Goal: Information Seeking & Learning: Learn about a topic

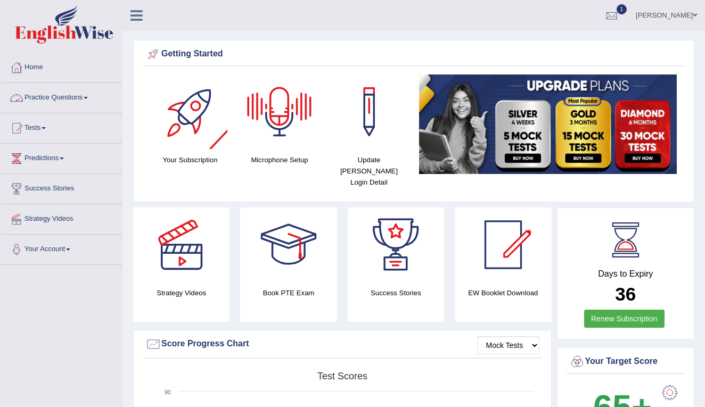
click at [85, 98] on link "Practice Questions" at bounding box center [61, 96] width 121 height 27
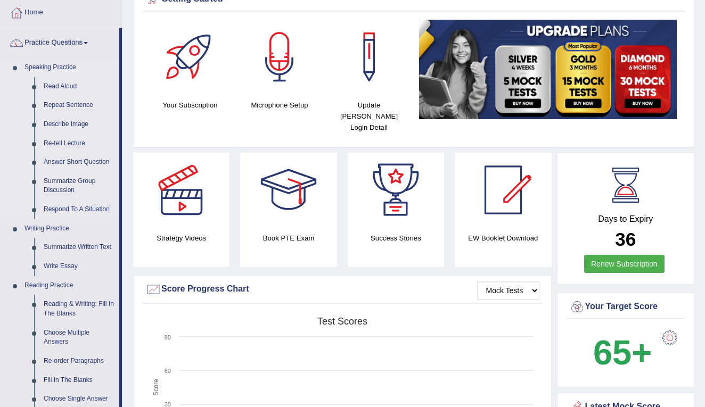
scroll to position [46, 0]
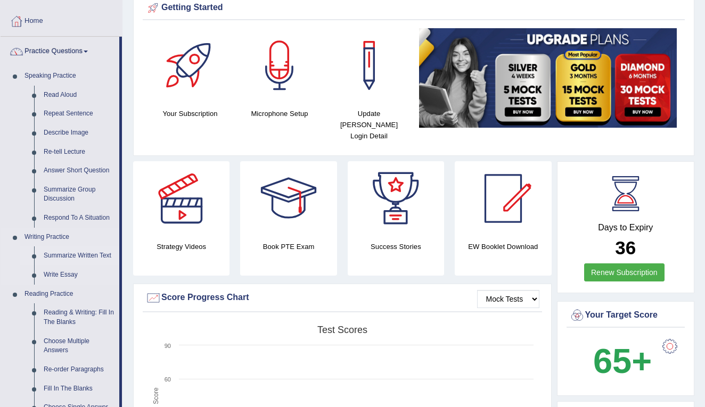
click at [61, 249] on link "Summarize Written Text" at bounding box center [79, 255] width 80 height 19
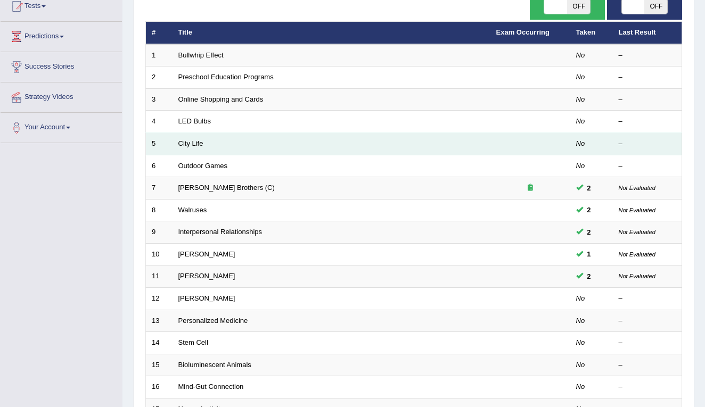
scroll to position [129, 0]
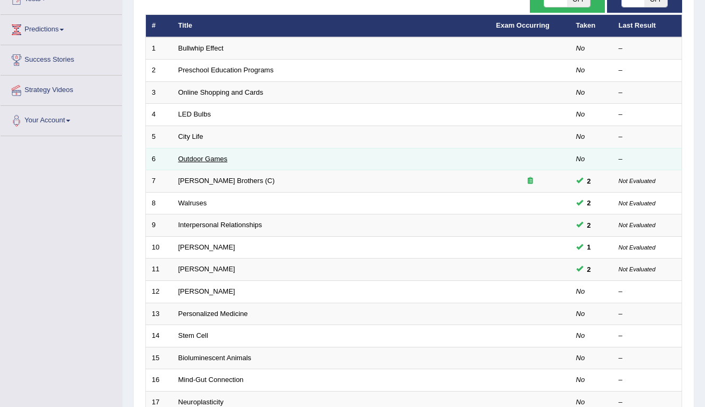
click at [220, 159] on link "Outdoor Games" at bounding box center [202, 159] width 49 height 8
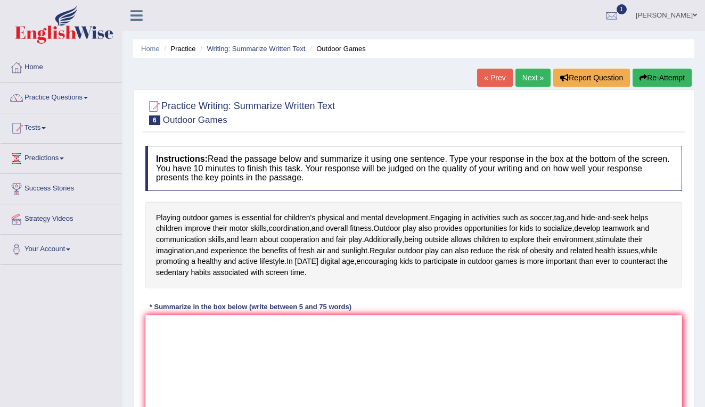
click at [540, 75] on link "Next »" at bounding box center [532, 78] width 35 height 18
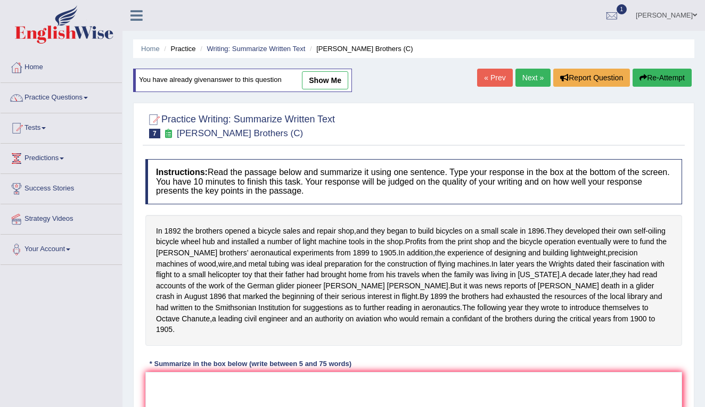
click at [326, 78] on link "show me" at bounding box center [325, 80] width 46 height 18
type textarea "In 1892 the brothers opened a bicycle sales and repair shop, and they began to …"
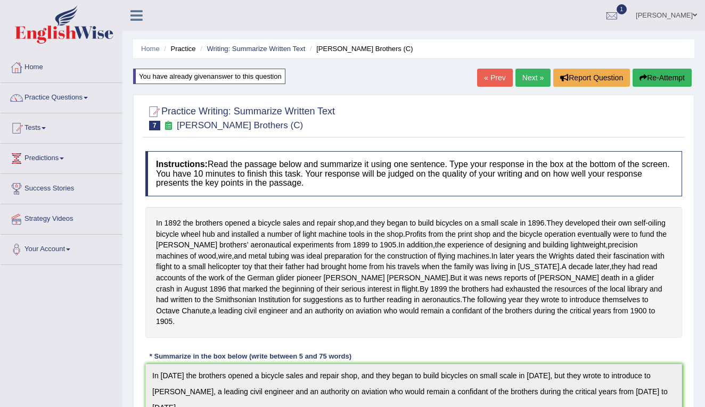
click at [536, 75] on link "Next »" at bounding box center [532, 78] width 35 height 18
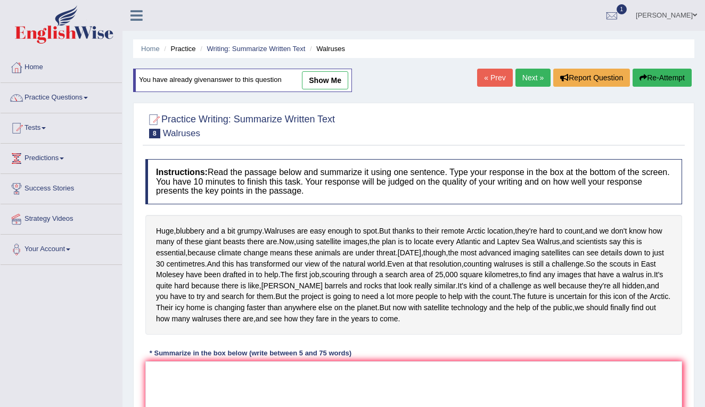
click at [321, 80] on link "show me" at bounding box center [325, 80] width 46 height 18
type textarea "Huge, blubbery and a bit grumpy, and the most advanced imaging satellites can s…"
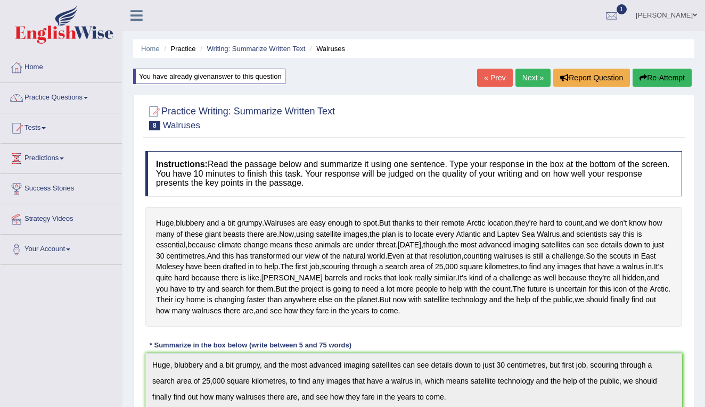
click at [522, 81] on link "Next »" at bounding box center [532, 78] width 35 height 18
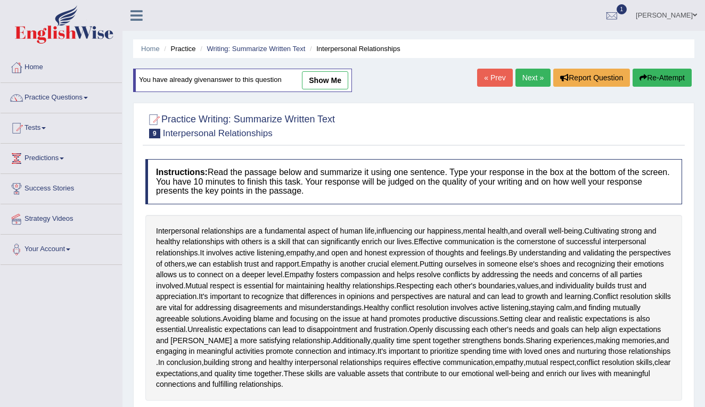
click at [325, 80] on link "show me" at bounding box center [325, 80] width 46 height 18
type textarea "Interpersonal relationships are a fundamental aspect of human life, influencing…"
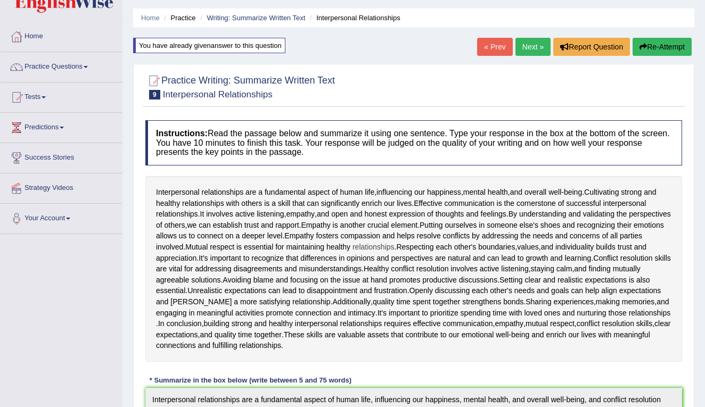
scroll to position [23, 0]
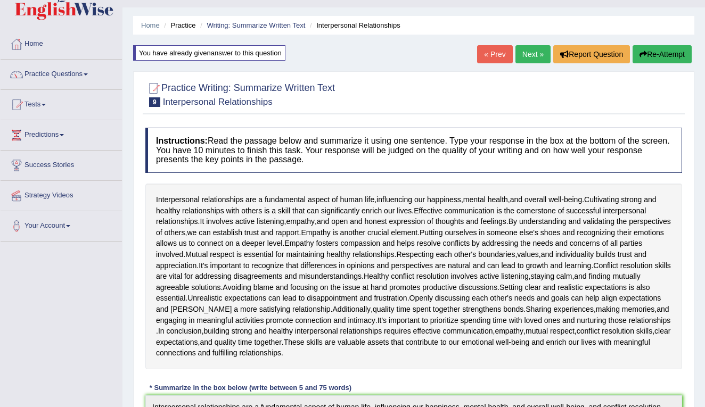
click at [527, 60] on link "Next »" at bounding box center [532, 54] width 35 height 18
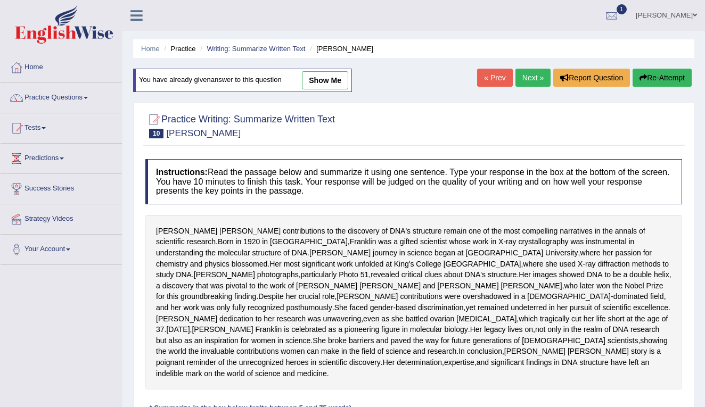
click at [320, 81] on link "show me" at bounding box center [325, 80] width 46 height 18
type textarea "Rosalind Franklin's contributions to the discovery of DNA's structure remain on…"
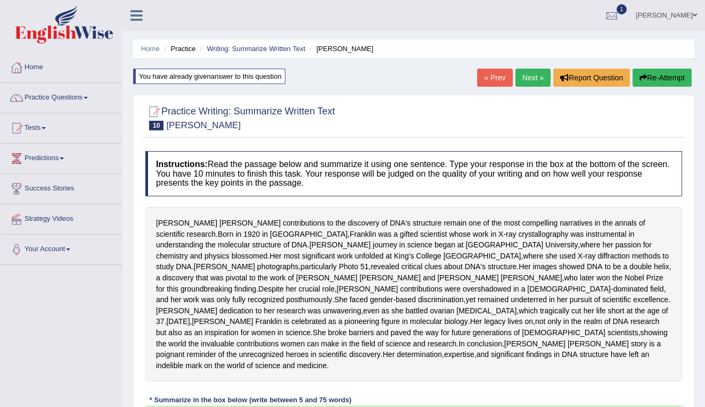
click at [531, 76] on link "Next »" at bounding box center [532, 78] width 35 height 18
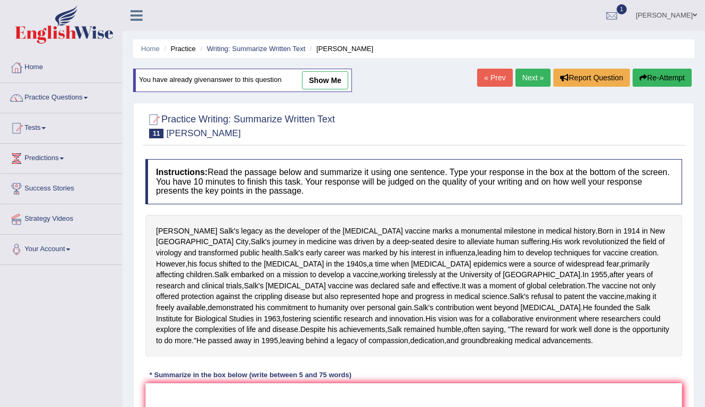
click at [333, 81] on link "show me" at bounding box center [325, 80] width 46 height 18
type textarea "[PERSON_NAME] legacy as the developer of the [MEDICAL_DATA] marks a monumental …"
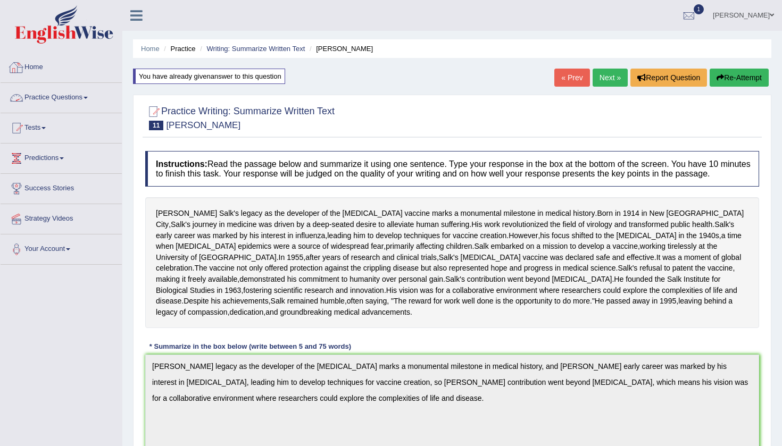
click at [75, 94] on link "Practice Questions" at bounding box center [61, 96] width 121 height 27
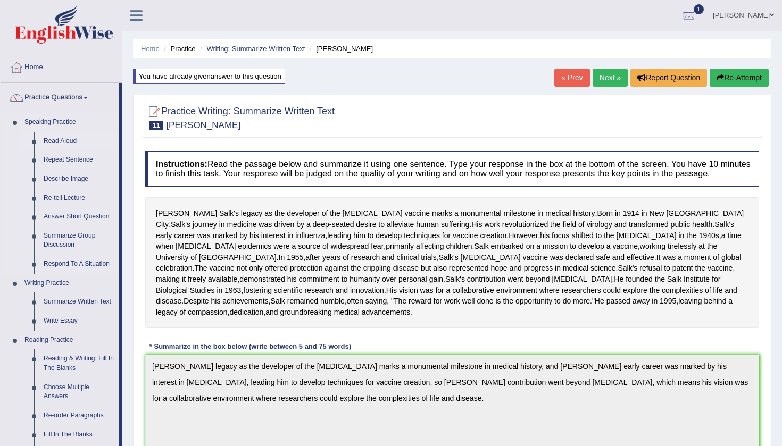
click at [71, 141] on link "Read Aloud" at bounding box center [79, 141] width 80 height 19
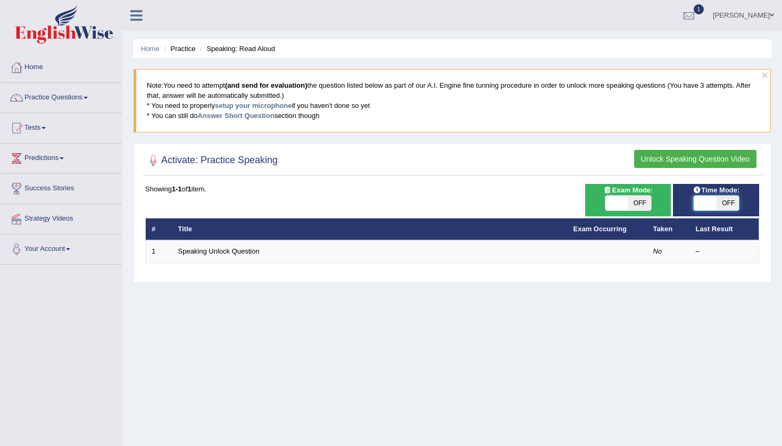
click at [716, 202] on span at bounding box center [705, 203] width 23 height 15
click at [714, 202] on span at bounding box center [704, 203] width 23 height 15
checkbox input "true"
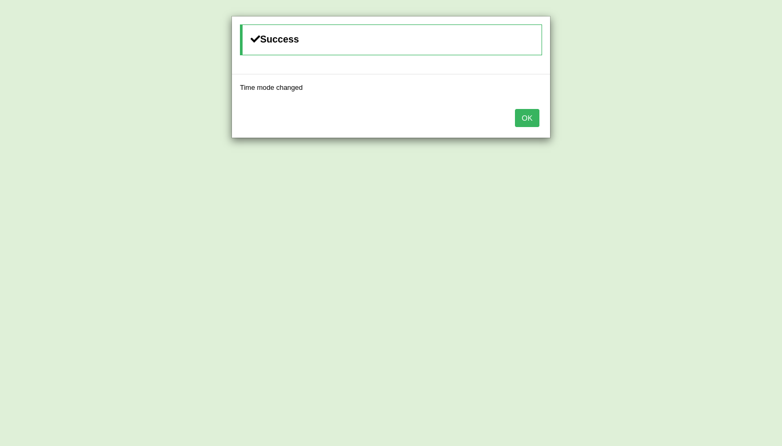
click at [531, 120] on button "OK" at bounding box center [527, 118] width 24 height 18
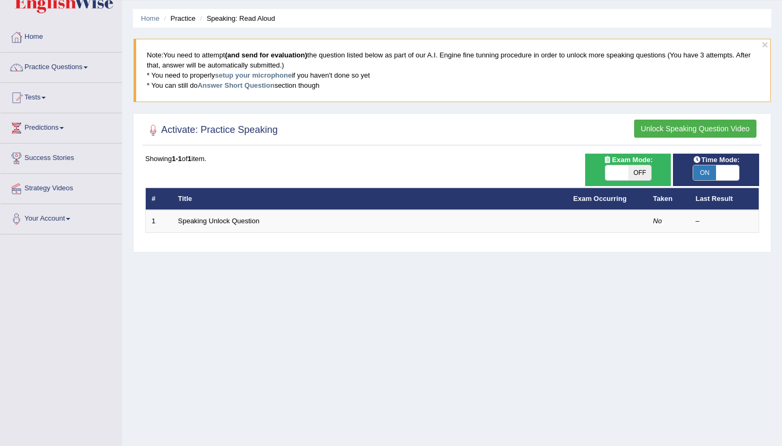
scroll to position [30, 0]
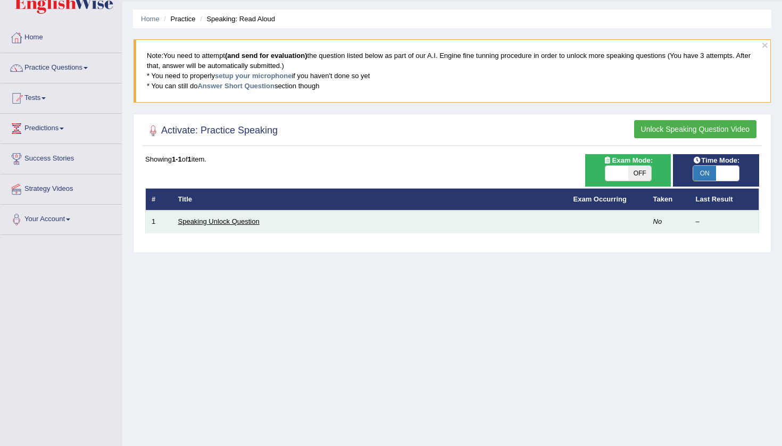
click at [207, 221] on link "Speaking Unlock Question" at bounding box center [218, 222] width 81 height 8
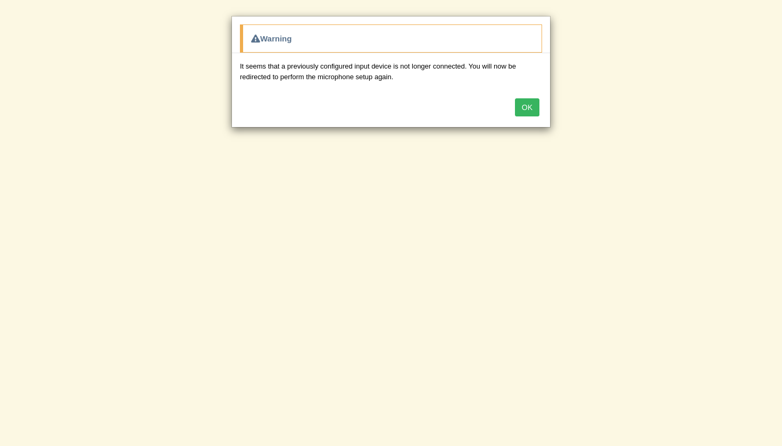
click at [534, 104] on button "OK" at bounding box center [527, 107] width 24 height 18
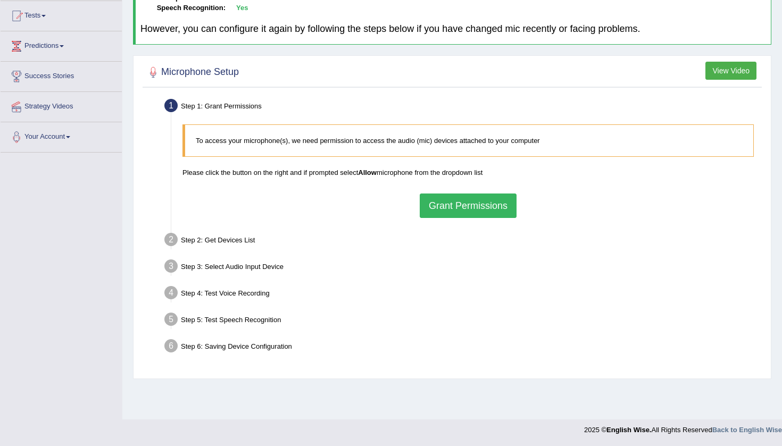
scroll to position [112, 0]
click at [452, 204] on button "Grant Permissions" at bounding box center [468, 206] width 97 height 24
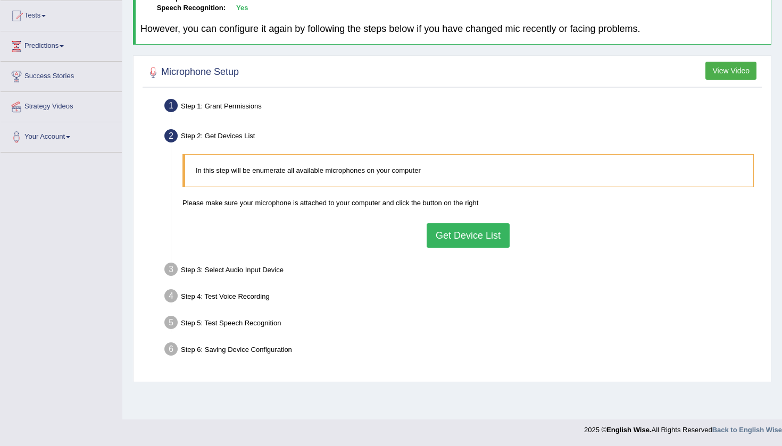
click at [476, 241] on button "Get Device List" at bounding box center [468, 236] width 83 height 24
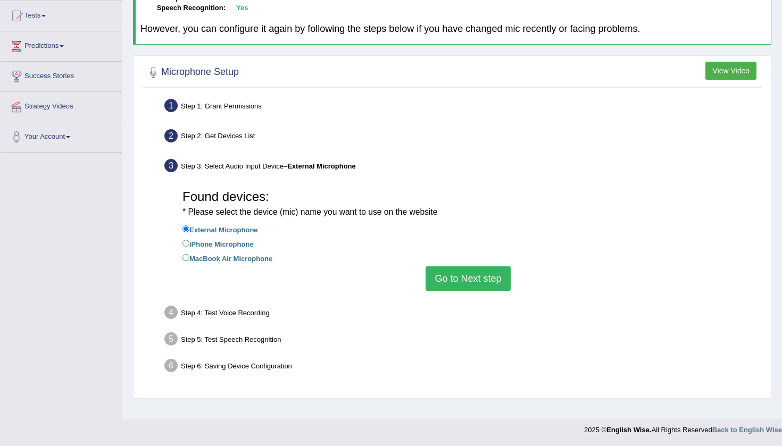
click at [452, 267] on button "Go to Next step" at bounding box center [468, 279] width 85 height 24
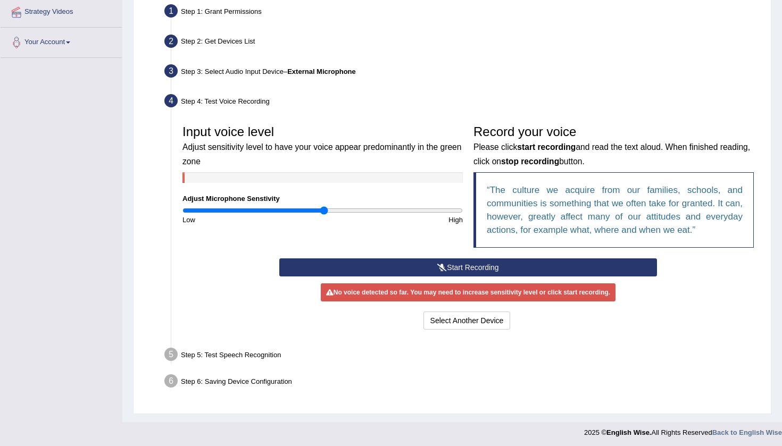
scroll to position [206, 0]
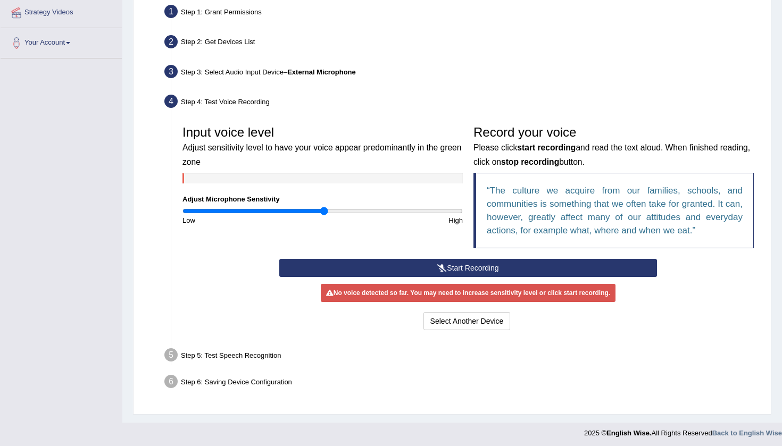
click at [457, 264] on button "Start Recording" at bounding box center [467, 268] width 377 height 18
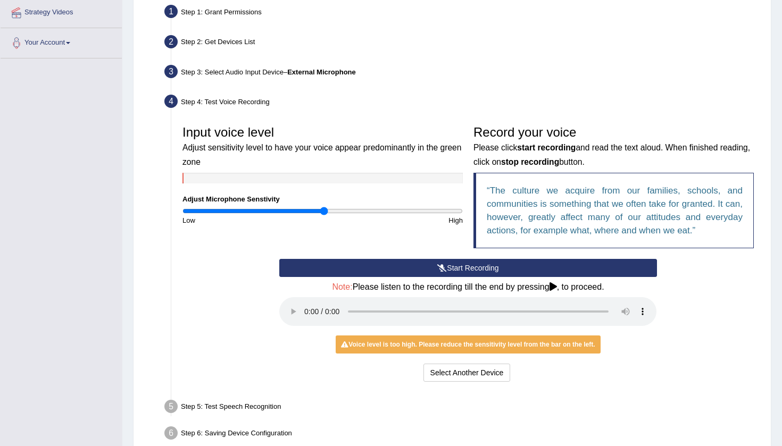
click at [302, 306] on audio at bounding box center [467, 311] width 377 height 29
click at [305, 304] on audio at bounding box center [467, 311] width 377 height 29
click at [480, 268] on button "Start Recording" at bounding box center [467, 268] width 377 height 18
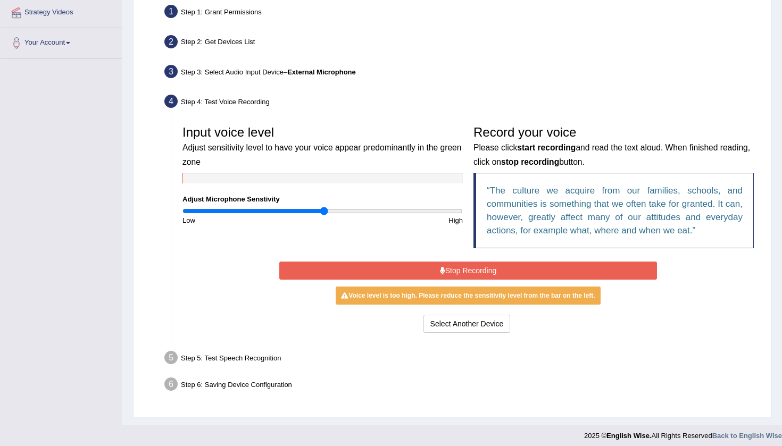
click at [443, 267] on icon at bounding box center [442, 270] width 5 height 7
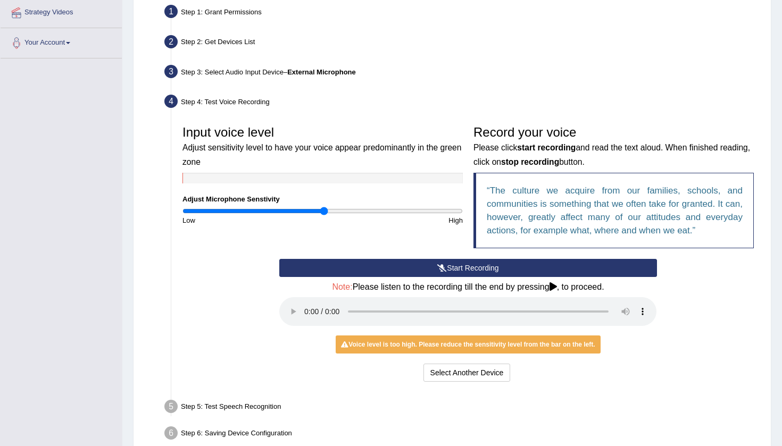
click at [448, 264] on button "Start Recording" at bounding box center [467, 268] width 377 height 18
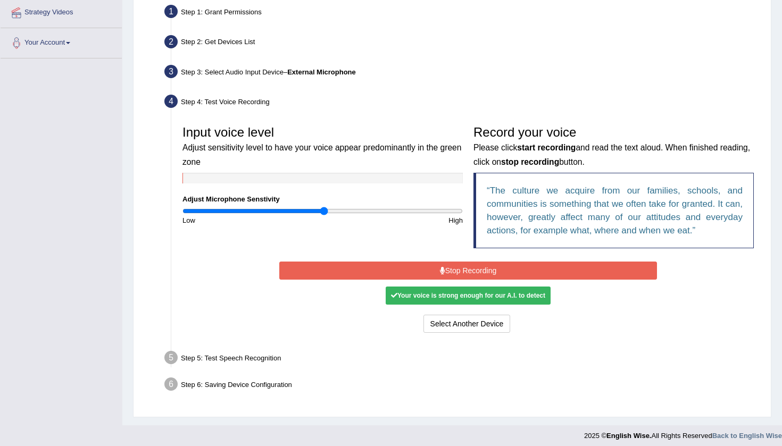
click at [460, 270] on button "Stop Recording" at bounding box center [467, 271] width 377 height 18
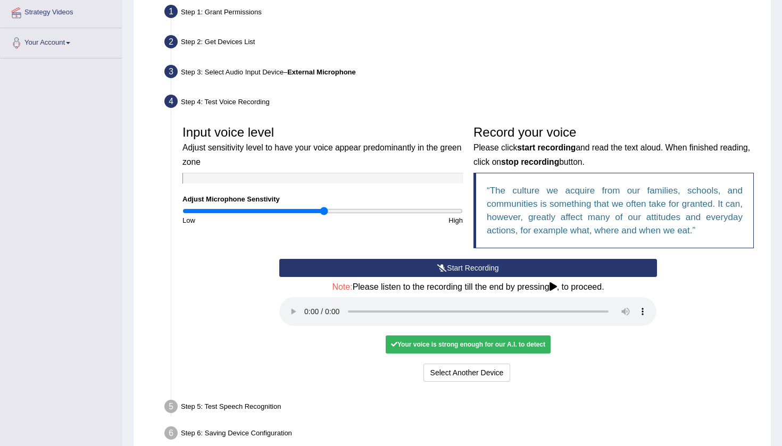
click at [302, 307] on audio at bounding box center [467, 311] width 377 height 29
click at [305, 303] on audio at bounding box center [467, 311] width 377 height 29
click at [525, 364] on button "Voice is ok. Go to Next step" at bounding box center [512, 373] width 105 height 18
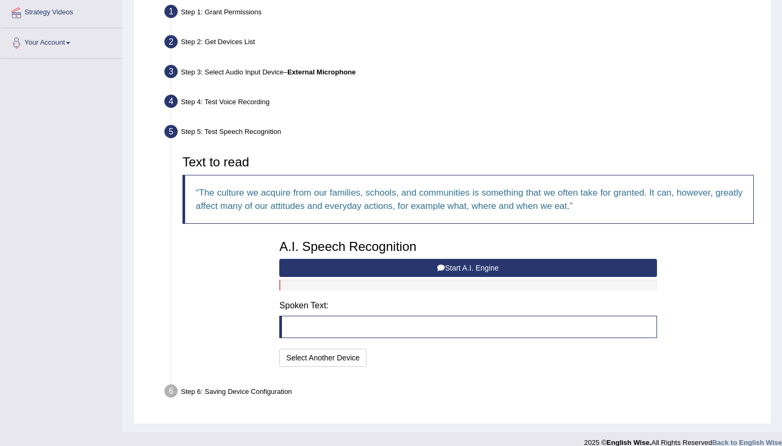
click at [472, 265] on button "Start A.I. Engine" at bounding box center [467, 268] width 377 height 18
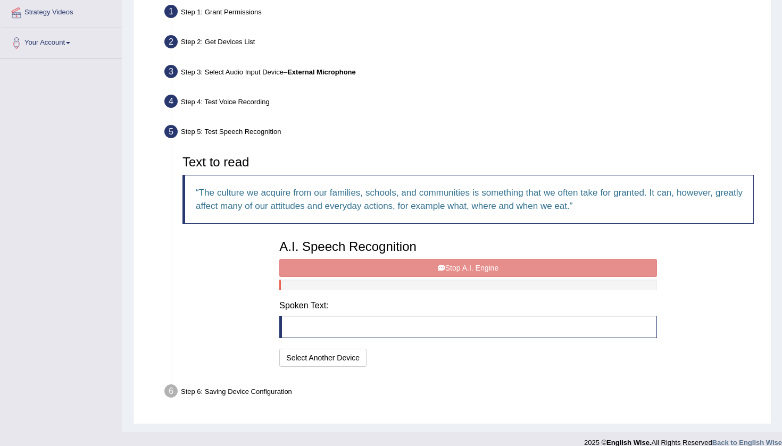
click at [413, 322] on blockquote at bounding box center [467, 327] width 377 height 22
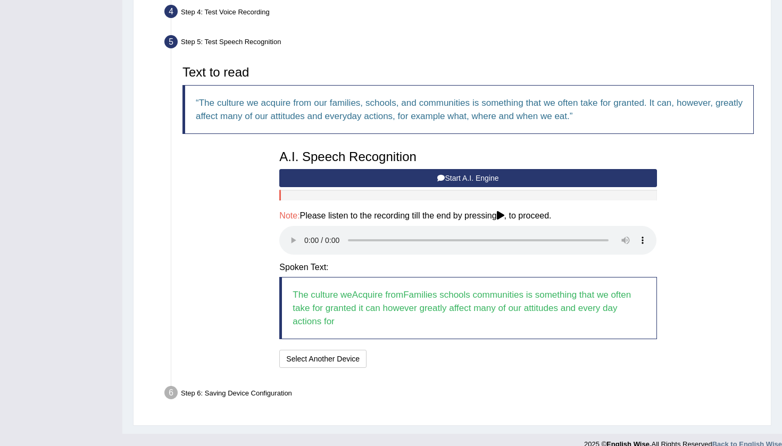
scroll to position [295, 0]
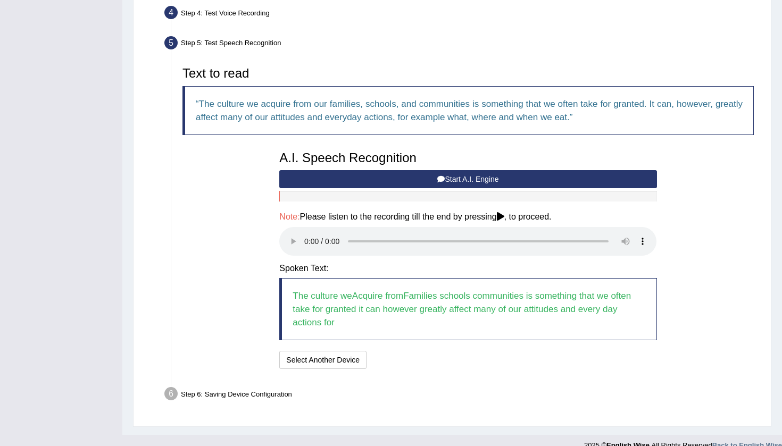
click at [303, 232] on audio at bounding box center [467, 241] width 377 height 29
click at [305, 233] on audio at bounding box center [467, 241] width 377 height 29
click at [406, 351] on button "Speech is ok. Go to Last step" at bounding box center [426, 360] width 111 height 18
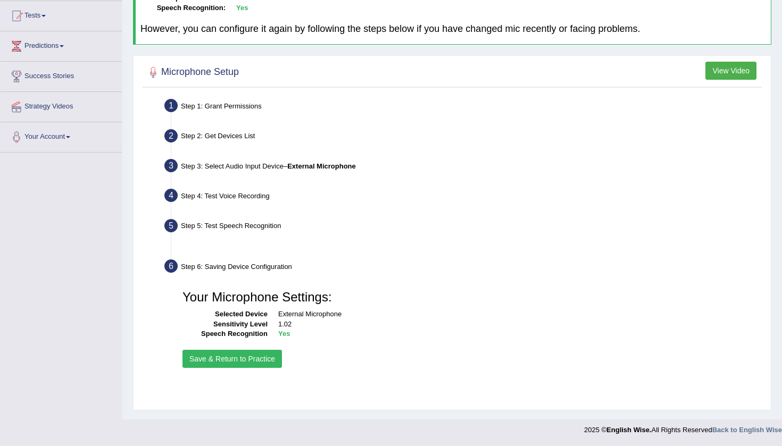
scroll to position [112, 0]
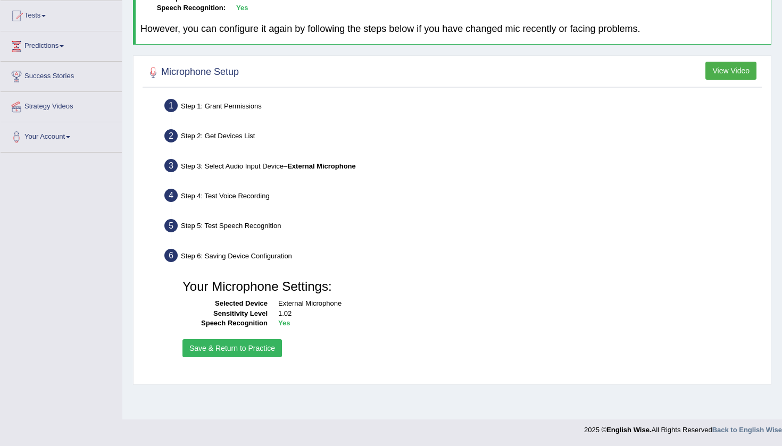
click at [237, 347] on button "Save & Return to Practice" at bounding box center [233, 349] width 100 height 18
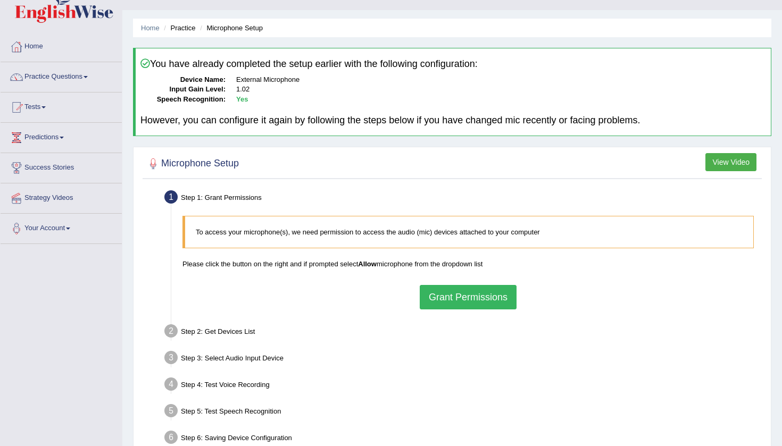
scroll to position [19, 0]
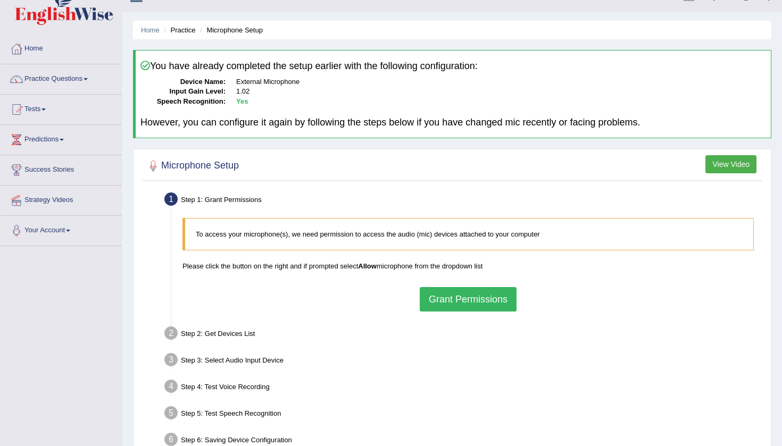
click at [456, 292] on button "Grant Permissions" at bounding box center [468, 299] width 97 height 24
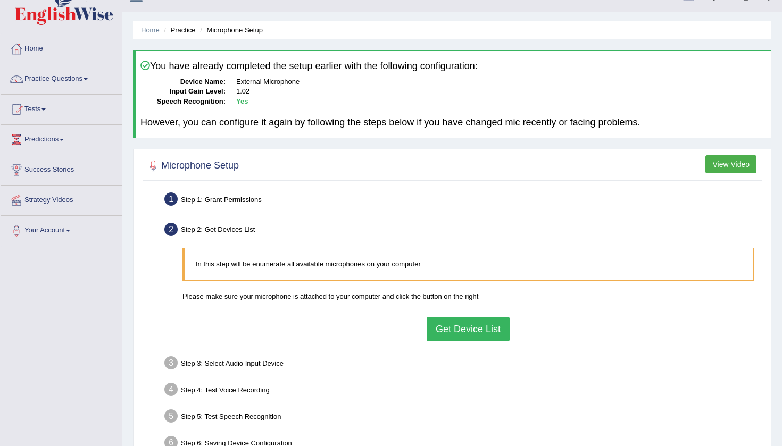
click at [458, 329] on button "Get Device List" at bounding box center [468, 329] width 83 height 24
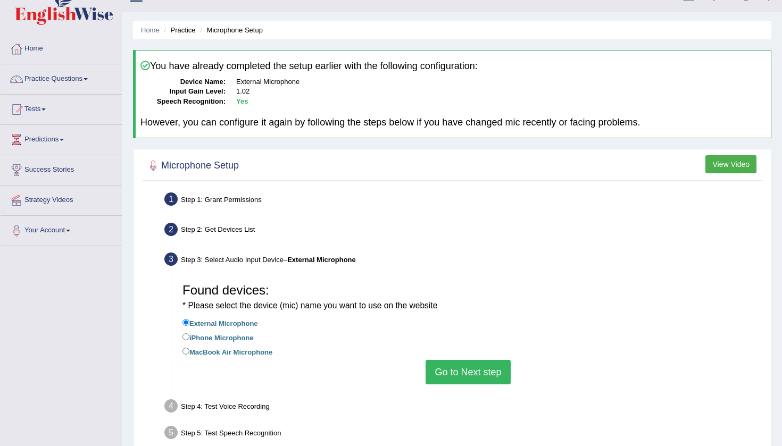
click at [462, 368] on button "Go to Next step" at bounding box center [468, 372] width 85 height 24
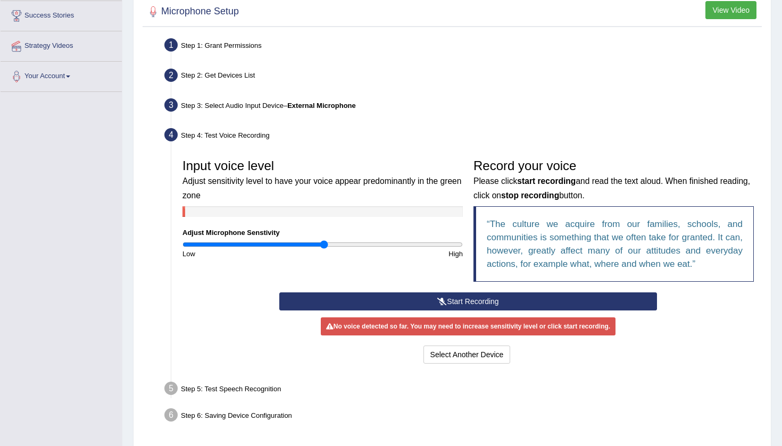
scroll to position [178, 0]
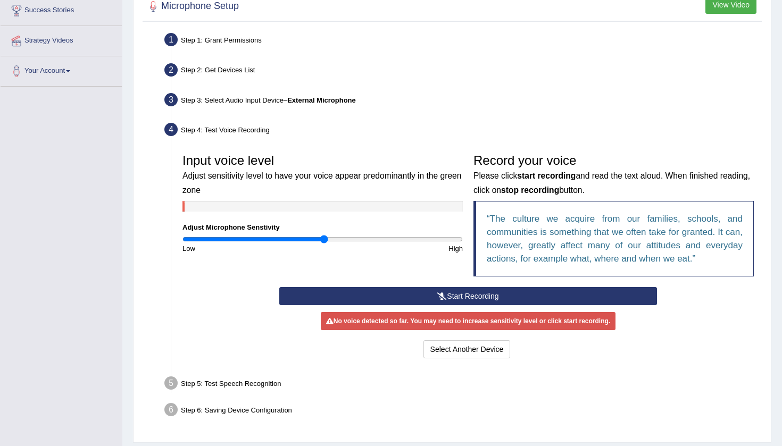
click at [425, 294] on button "Start Recording" at bounding box center [467, 296] width 377 height 18
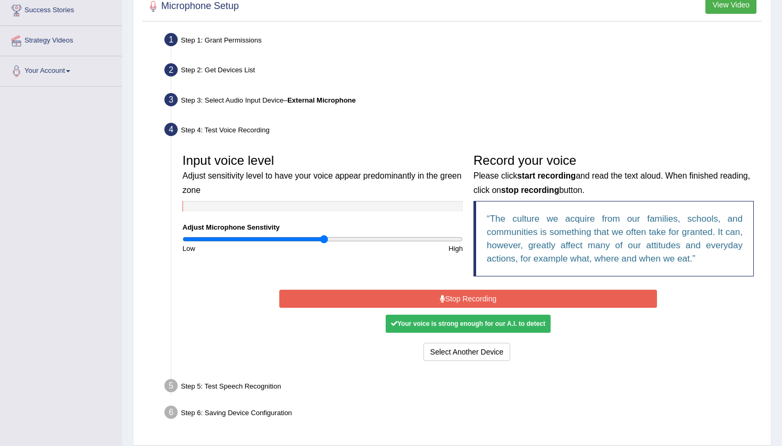
click at [392, 301] on button "Stop Recording" at bounding box center [467, 299] width 377 height 18
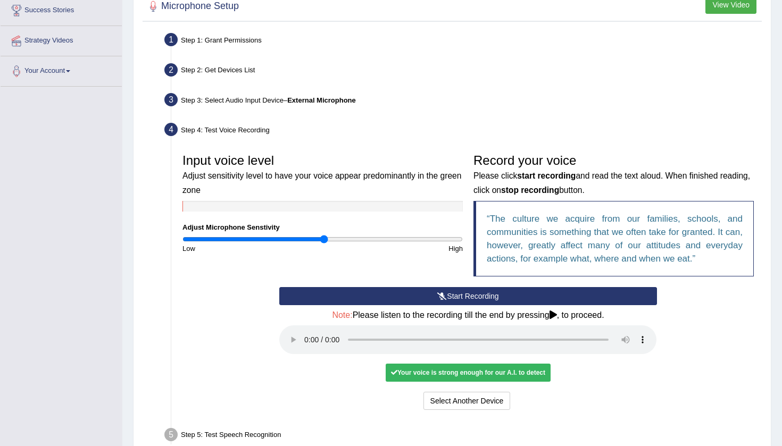
click at [308, 332] on audio at bounding box center [467, 340] width 377 height 29
click at [526, 392] on button "Voice is ok. Go to Next step" at bounding box center [512, 401] width 105 height 18
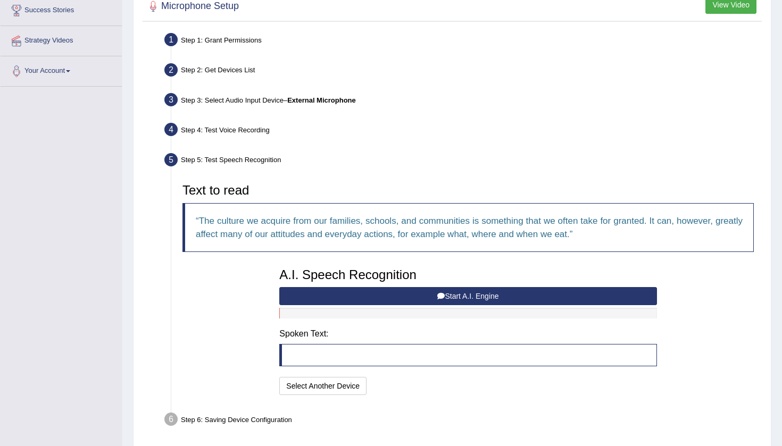
click at [443, 293] on icon at bounding box center [440, 296] width 7 height 7
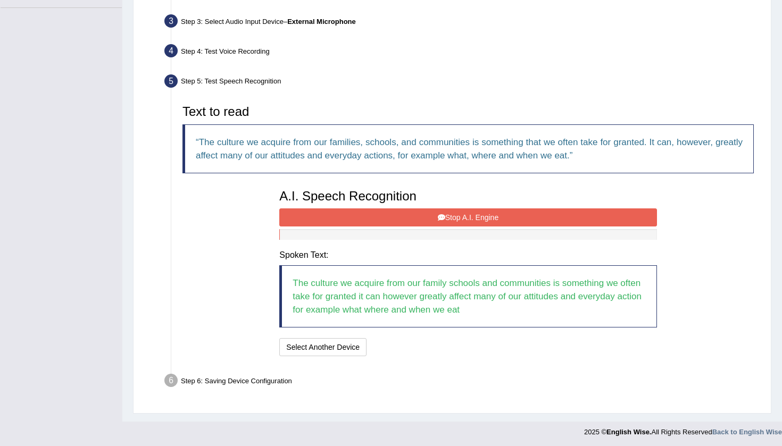
scroll to position [257, 0]
click at [459, 215] on button "Stop A.I. Engine" at bounding box center [467, 218] width 377 height 18
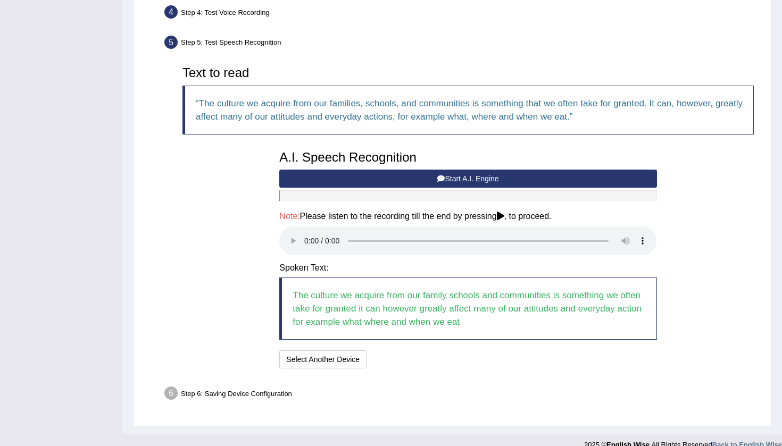
scroll to position [295, 0]
click at [303, 234] on audio at bounding box center [467, 241] width 377 height 29
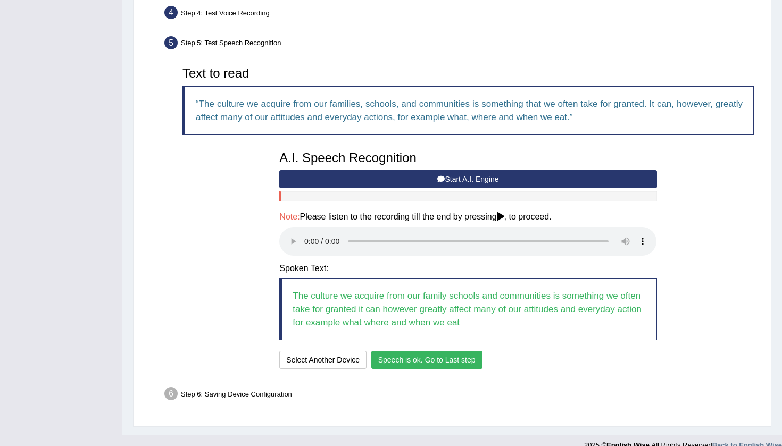
click at [442, 351] on button "Speech is ok. Go to Last step" at bounding box center [426, 360] width 111 height 18
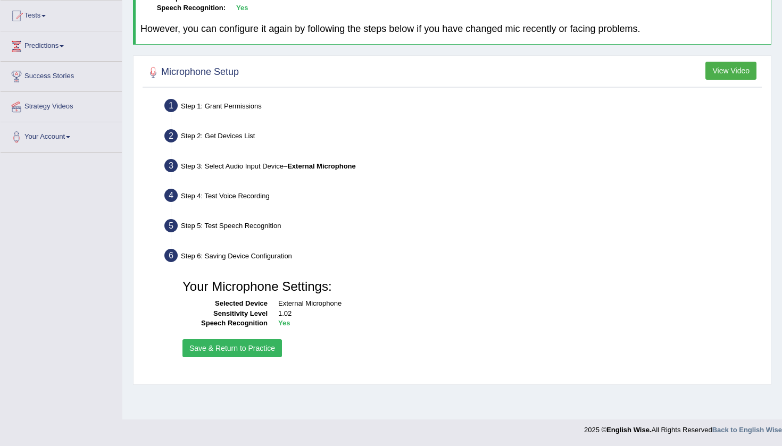
scroll to position [112, 0]
click at [234, 345] on button "Save & Return to Practice" at bounding box center [233, 349] width 100 height 18
click at [220, 345] on button "Save & Return to Practice" at bounding box center [233, 349] width 100 height 18
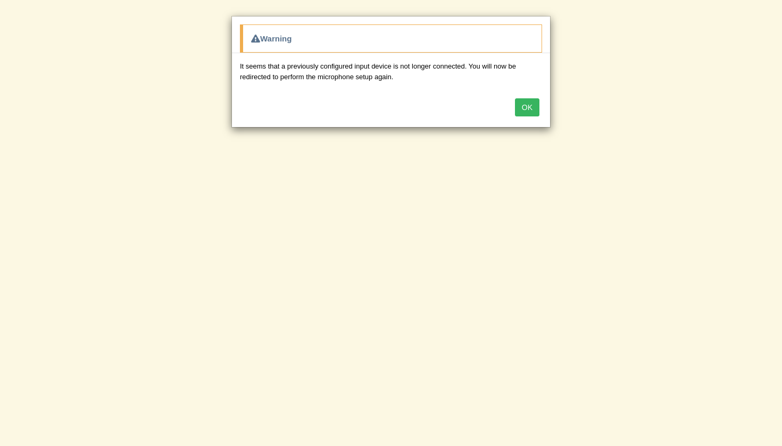
click at [524, 107] on button "OK" at bounding box center [527, 107] width 24 height 18
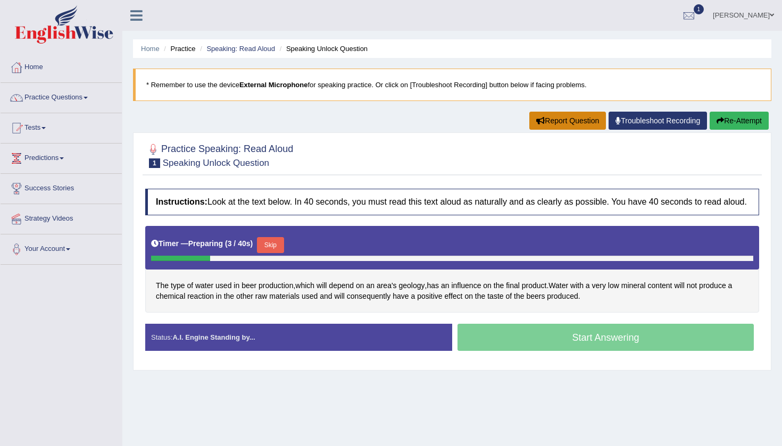
click at [530, 116] on button "Report Question" at bounding box center [568, 121] width 77 height 18
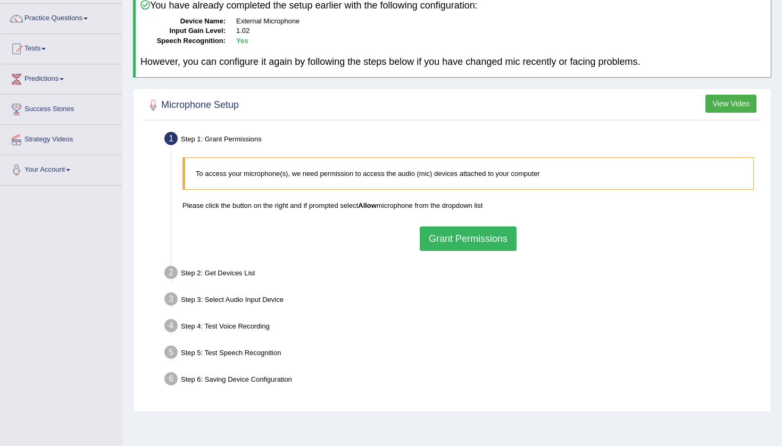
scroll to position [81, 0]
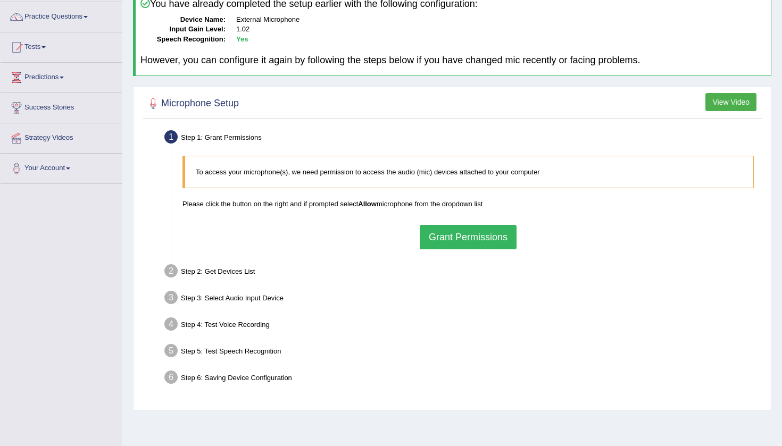
click at [209, 42] on dt "Speech Recognition:" at bounding box center [182, 40] width 85 height 10
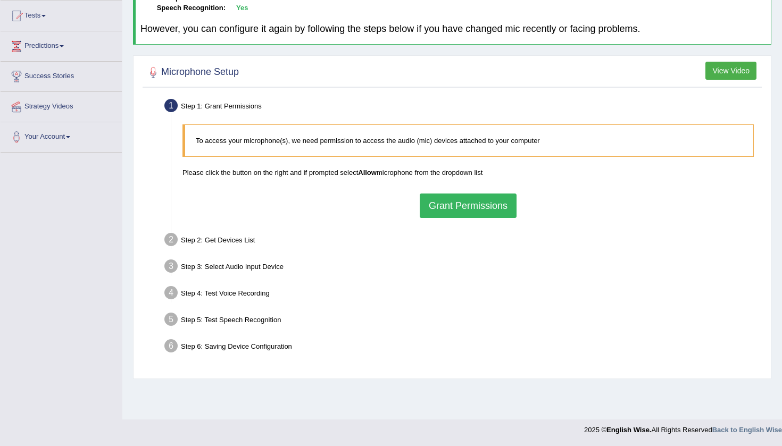
scroll to position [112, 0]
click at [748, 71] on button "View Video" at bounding box center [731, 71] width 51 height 18
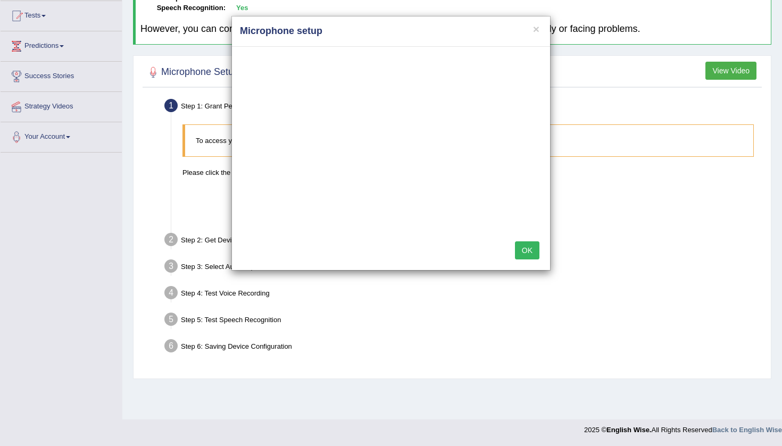
click at [522, 249] on button "OK" at bounding box center [527, 251] width 24 height 18
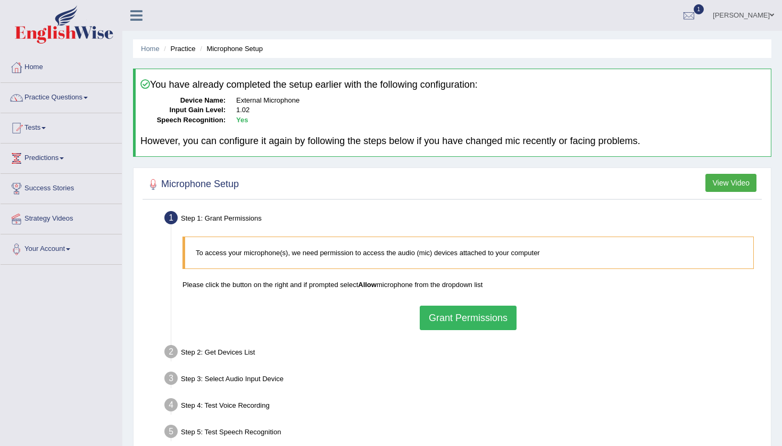
scroll to position [0, 0]
click at [96, 94] on link "Practice Questions" at bounding box center [61, 96] width 121 height 27
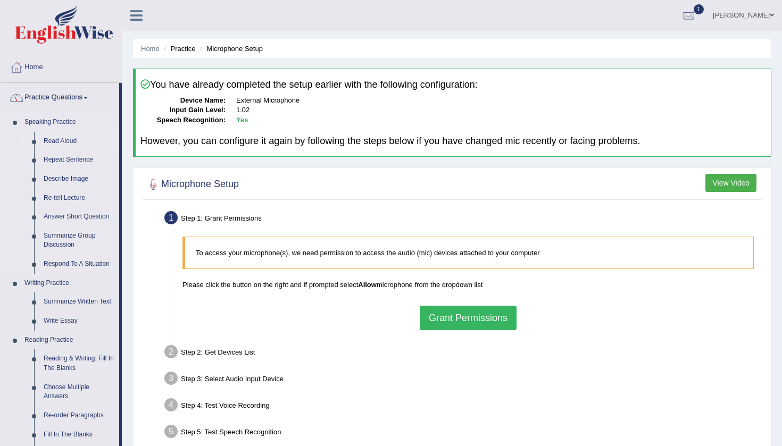
click at [67, 142] on link "Read Aloud" at bounding box center [79, 141] width 80 height 19
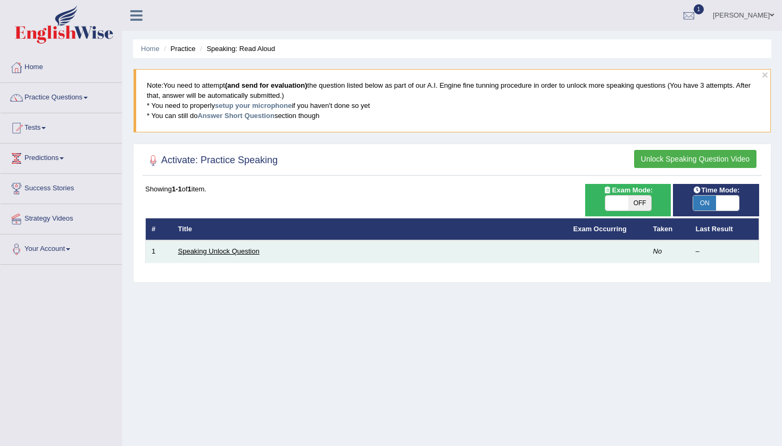
click at [228, 250] on link "Speaking Unlock Question" at bounding box center [218, 251] width 81 height 8
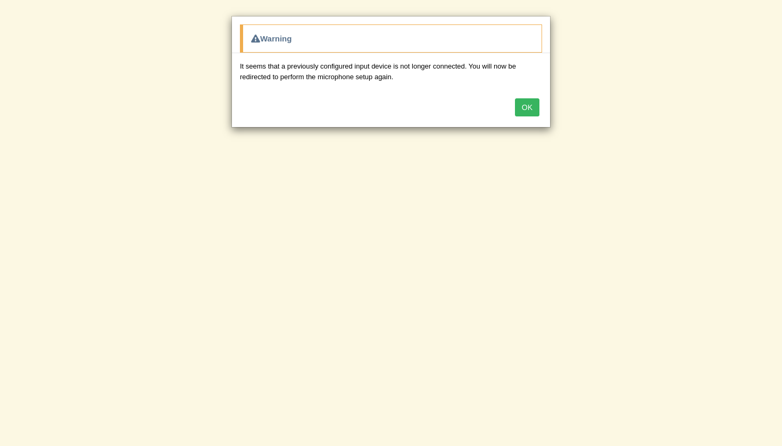
click at [526, 106] on button "OK" at bounding box center [527, 107] width 24 height 18
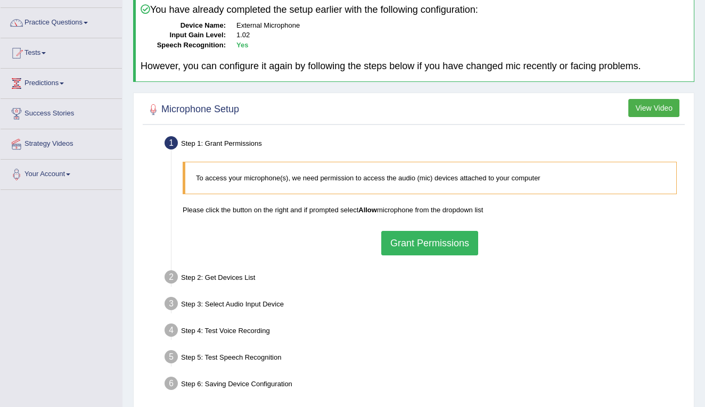
scroll to position [84, 0]
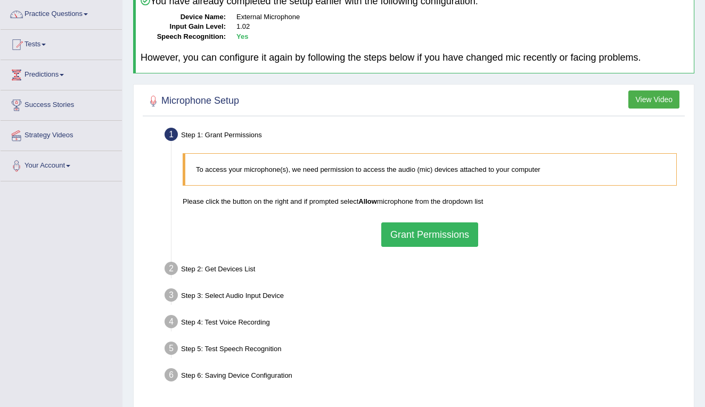
click at [419, 234] on button "Grant Permissions" at bounding box center [429, 234] width 97 height 24
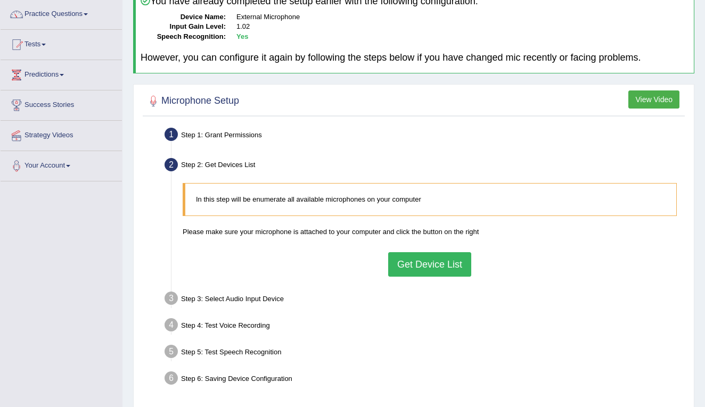
click at [413, 265] on button "Get Device List" at bounding box center [429, 264] width 83 height 24
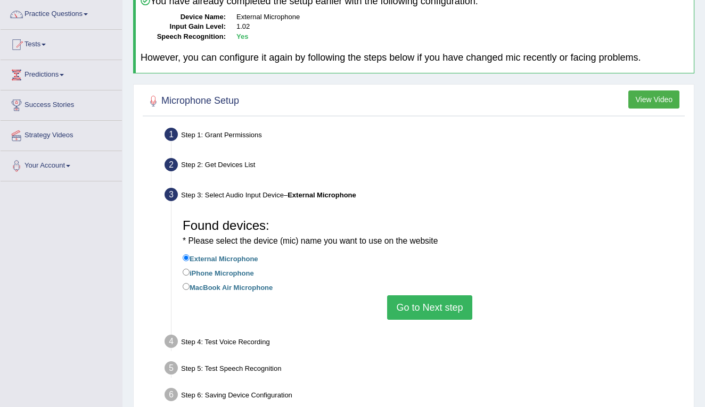
click at [431, 300] on button "Go to Next step" at bounding box center [429, 307] width 85 height 24
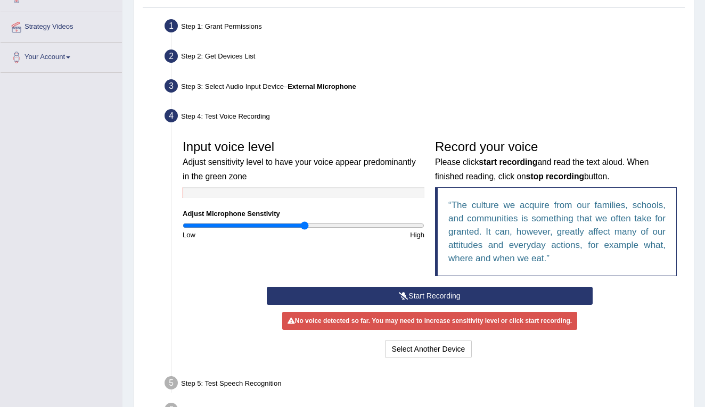
scroll to position [198, 0]
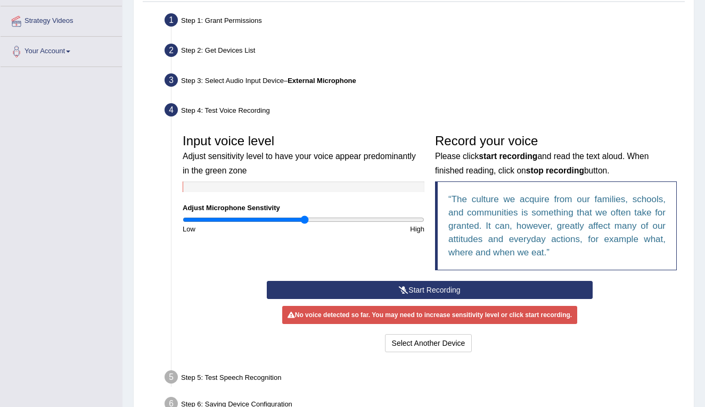
click at [377, 288] on button "Start Recording" at bounding box center [430, 290] width 326 height 18
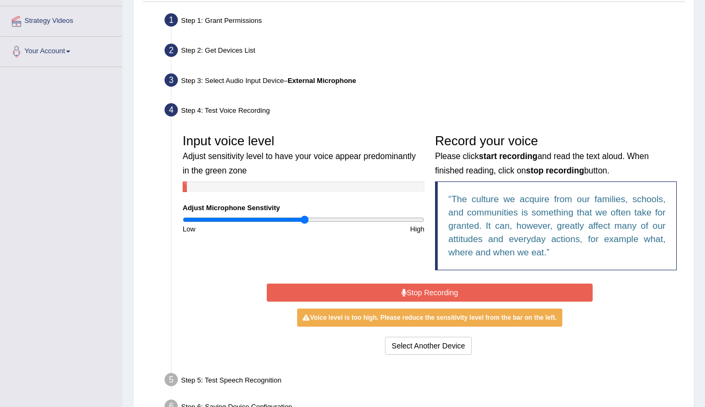
click at [425, 291] on button "Stop Recording" at bounding box center [430, 293] width 326 height 18
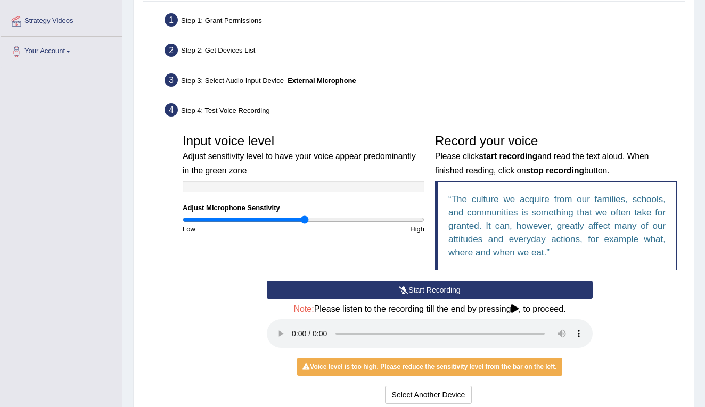
click at [395, 287] on button "Start Recording" at bounding box center [430, 290] width 326 height 18
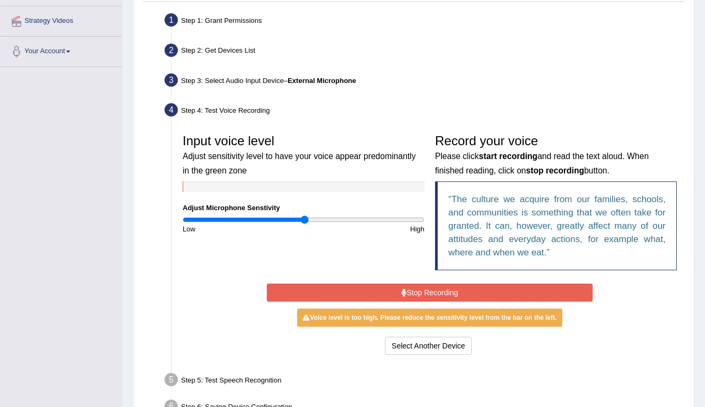
click at [384, 286] on button "Stop Recording" at bounding box center [430, 293] width 326 height 18
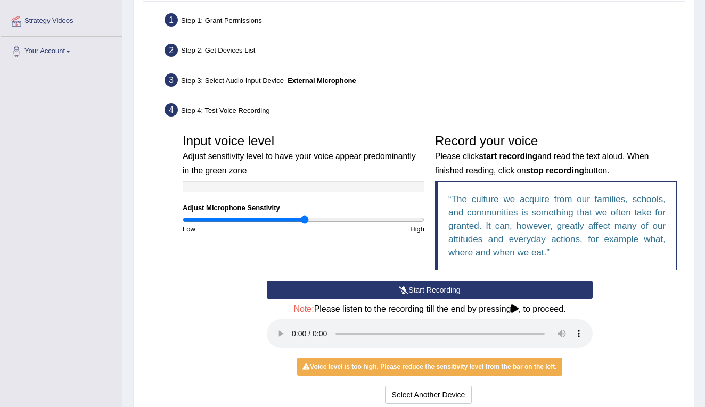
click at [401, 288] on icon at bounding box center [404, 289] width 10 height 7
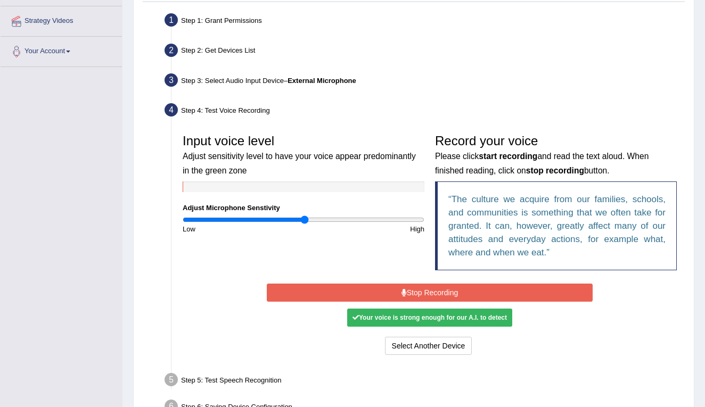
click at [418, 288] on button "Stop Recording" at bounding box center [430, 293] width 326 height 18
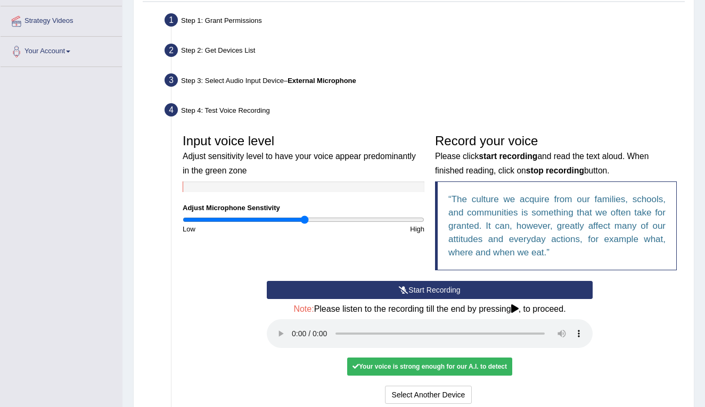
click at [291, 325] on audio at bounding box center [430, 333] width 326 height 29
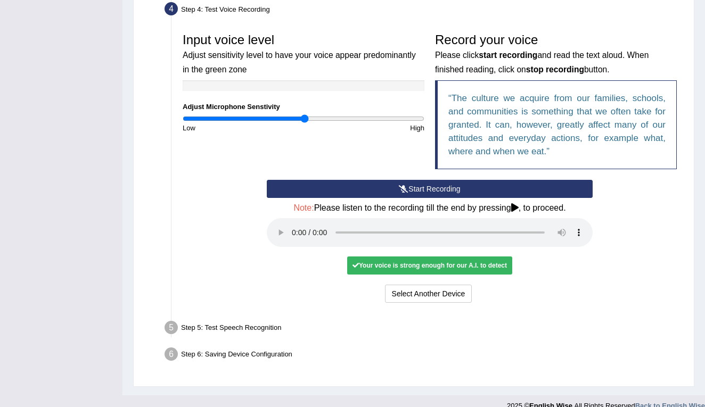
scroll to position [298, 0]
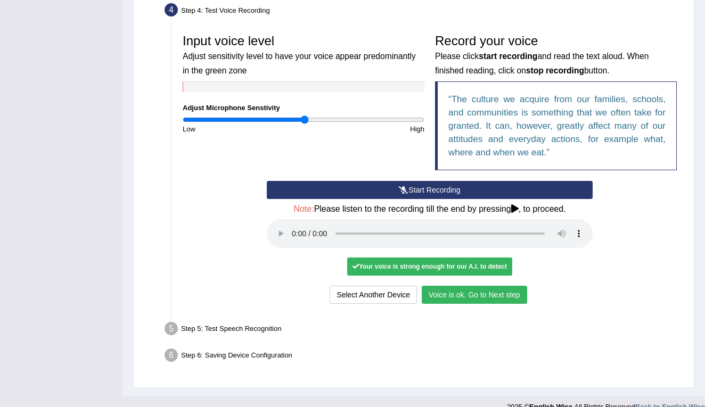
click at [453, 286] on button "Voice is ok. Go to Next step" at bounding box center [473, 295] width 105 height 18
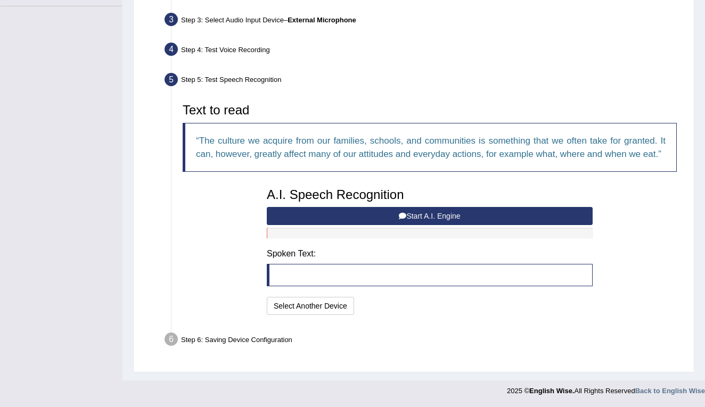
scroll to position [269, 0]
click at [362, 214] on button "Start A.I. Engine" at bounding box center [430, 216] width 326 height 18
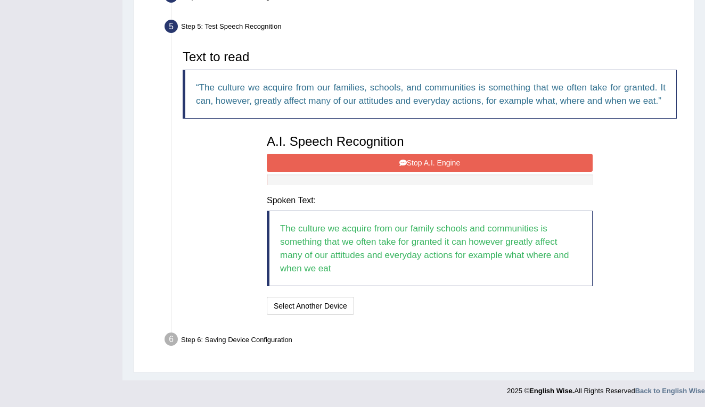
scroll to position [322, 0]
click at [421, 163] on button "Stop A.I. Engine" at bounding box center [430, 163] width 326 height 18
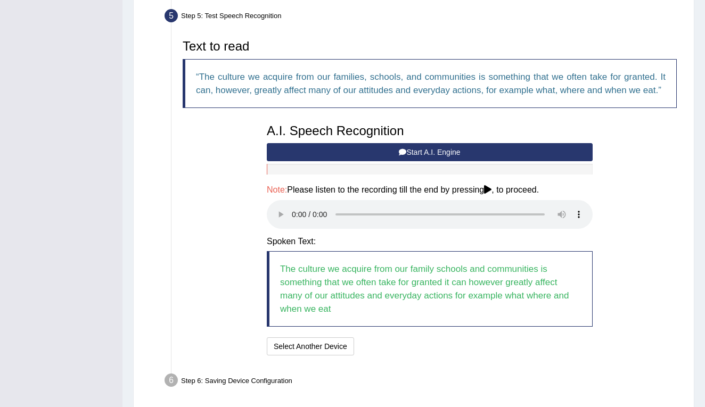
click at [295, 219] on audio at bounding box center [430, 214] width 326 height 29
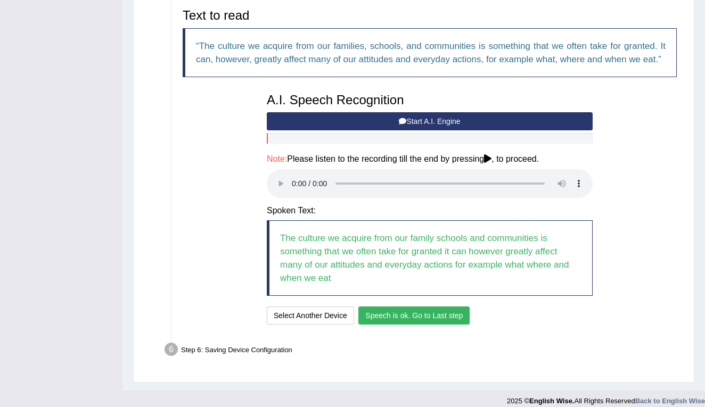
scroll to position [356, 0]
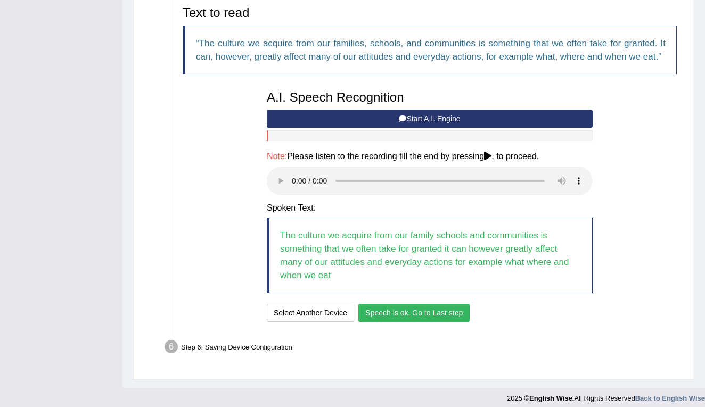
click at [422, 310] on button "Speech is ok. Go to Last step" at bounding box center [413, 313] width 111 height 18
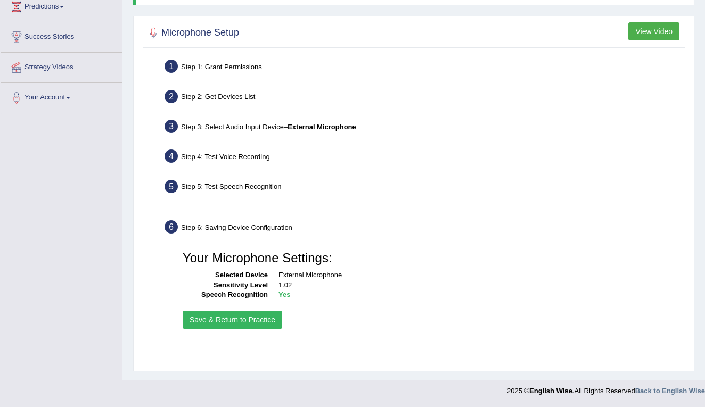
scroll to position [152, 0]
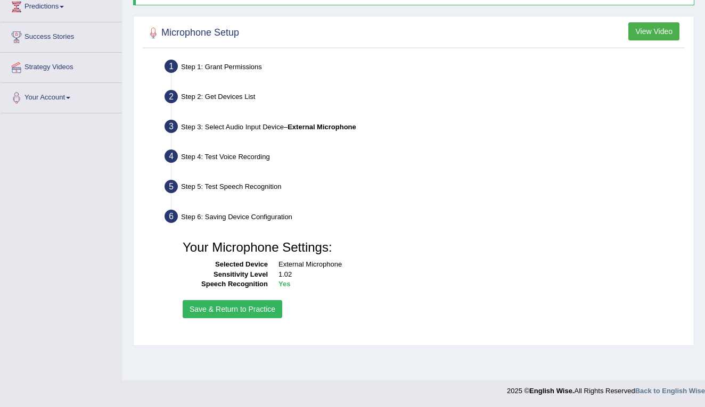
click at [245, 313] on button "Save & Return to Practice" at bounding box center [233, 309] width 100 height 18
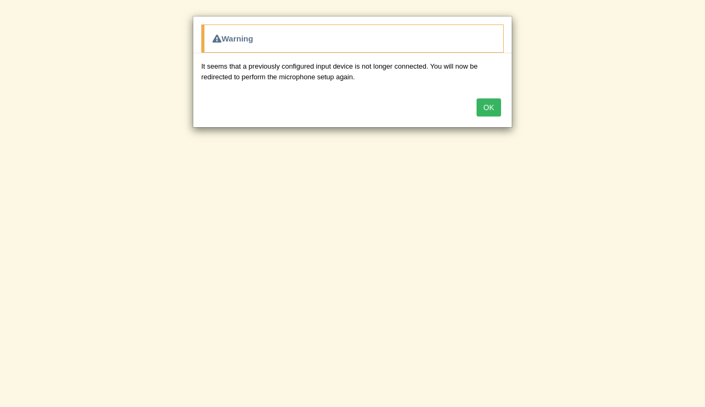
click at [486, 107] on button "OK" at bounding box center [488, 107] width 24 height 18
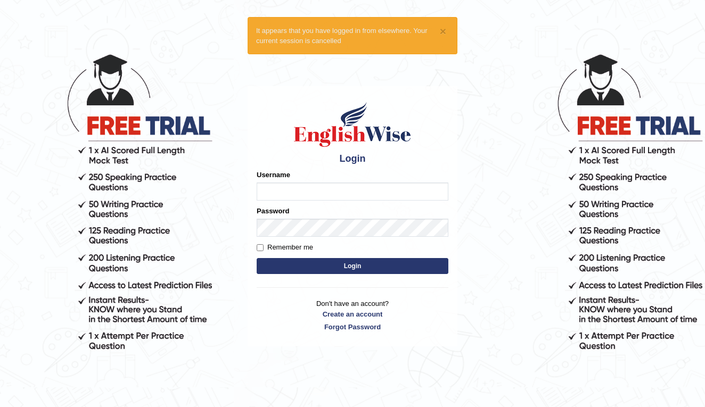
scroll to position [20, 0]
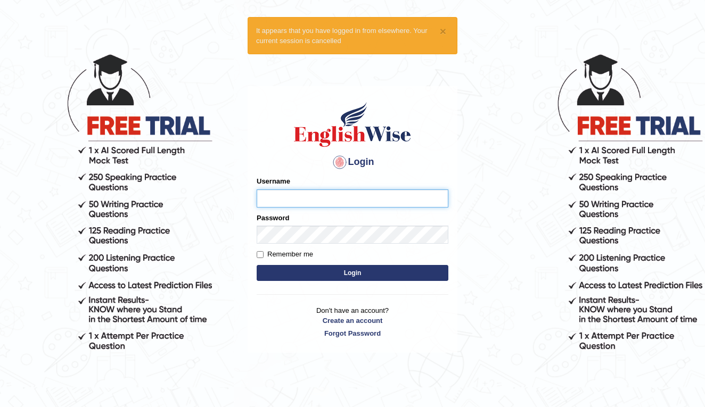
type input "mohsin997"
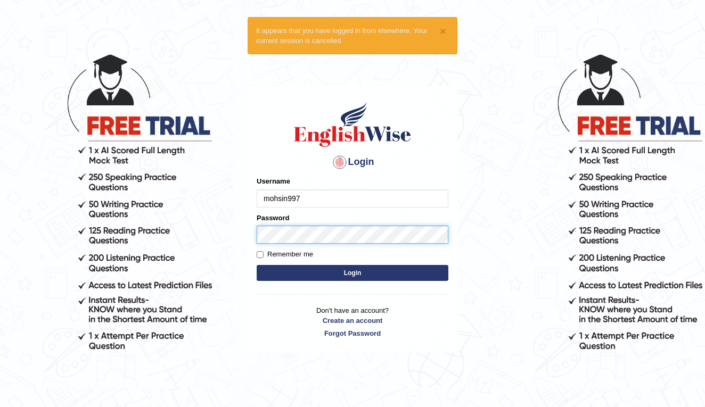
click at [352, 272] on button "Login" at bounding box center [353, 273] width 192 height 16
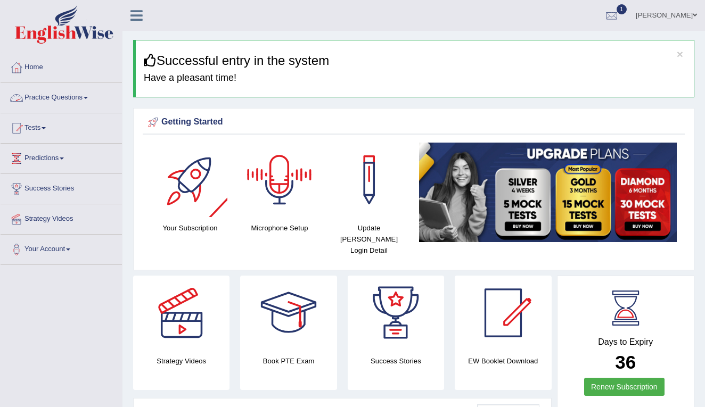
click at [88, 101] on link "Practice Questions" at bounding box center [61, 96] width 121 height 27
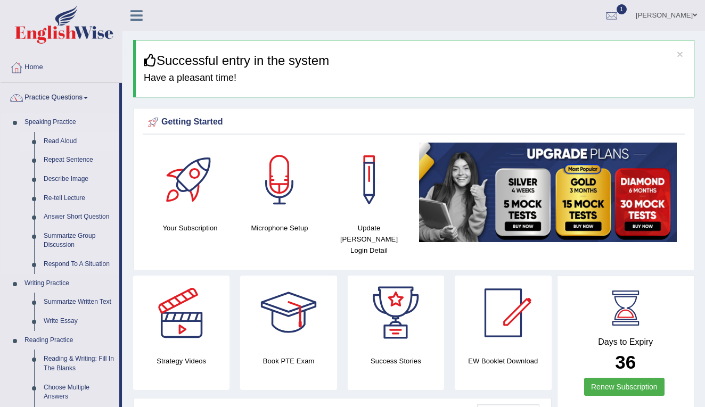
click at [67, 140] on link "Read Aloud" at bounding box center [79, 141] width 80 height 19
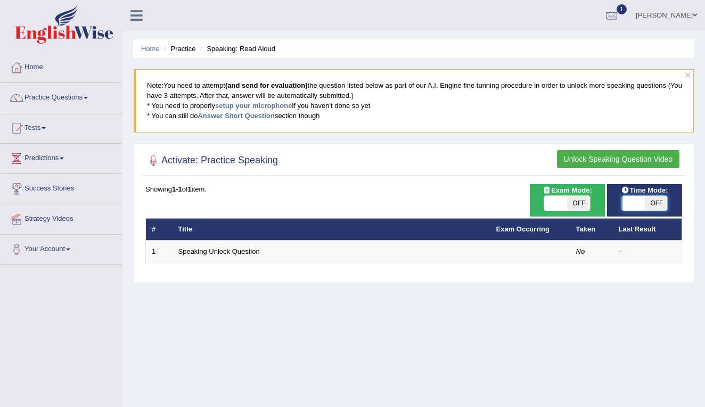
click at [634, 206] on span at bounding box center [633, 203] width 23 height 15
checkbox input "true"
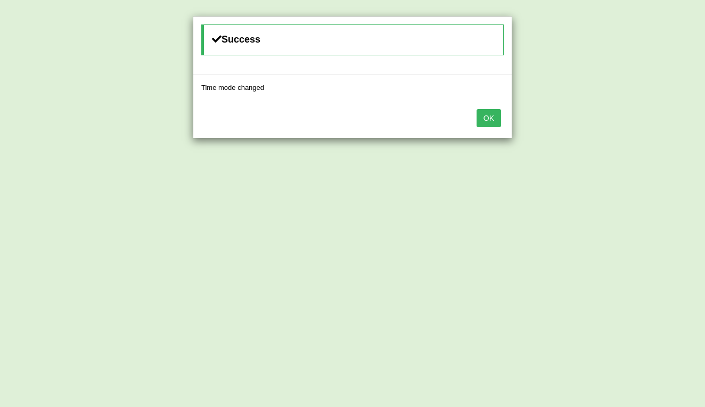
click at [483, 117] on button "OK" at bounding box center [488, 118] width 24 height 18
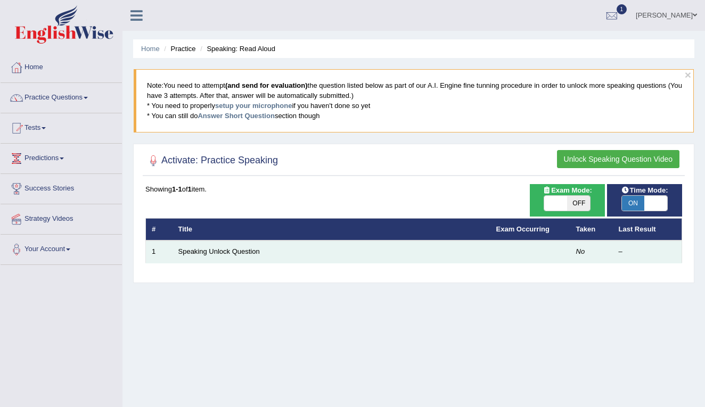
click at [235, 246] on td "Speaking Unlock Question" at bounding box center [331, 252] width 318 height 22
click at [236, 255] on td "Speaking Unlock Question" at bounding box center [331, 252] width 318 height 22
click at [236, 249] on link "Speaking Unlock Question" at bounding box center [218, 251] width 81 height 8
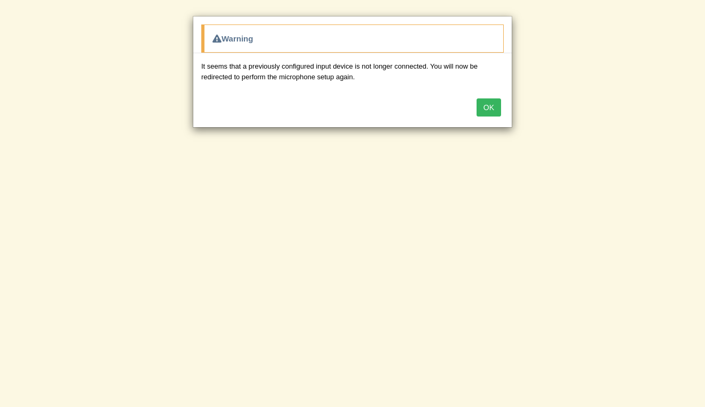
click at [487, 107] on button "OK" at bounding box center [488, 107] width 24 height 18
